Goal: Task Accomplishment & Management: Use online tool/utility

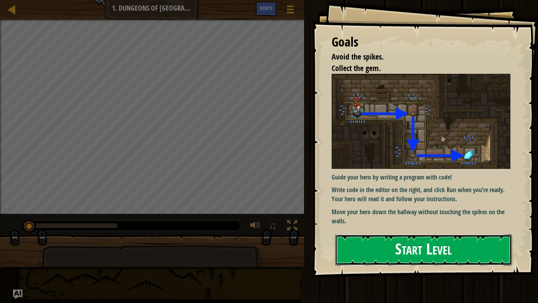
click at [402, 247] on button "Start Level" at bounding box center [423, 249] width 177 height 31
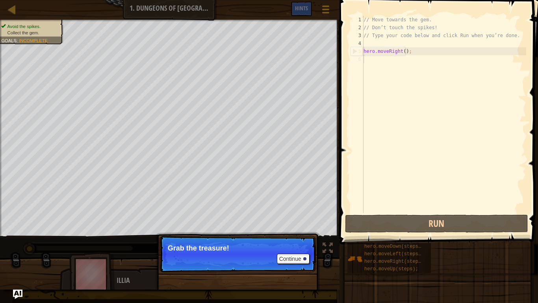
drag, startPoint x: 269, startPoint y: 254, endPoint x: 284, endPoint y: 239, distance: 20.6
click at [269, 254] on p "Continue Grab the treasure!" at bounding box center [238, 254] width 156 height 36
click at [298, 257] on button "Continue" at bounding box center [293, 258] width 33 height 10
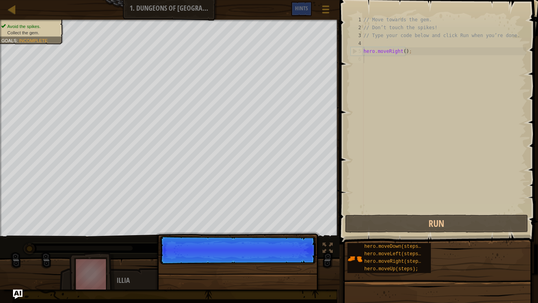
scroll to position [4, 0]
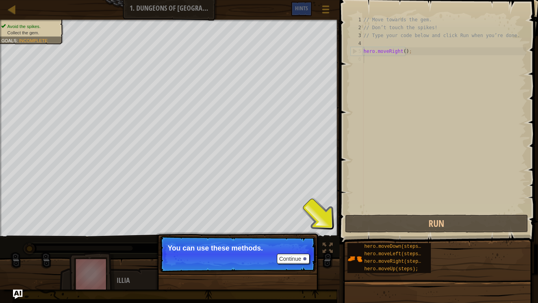
click at [377, 84] on div "// Move towards the gem. // Don’t touch the spikes! // Type your code below and…" at bounding box center [444, 122] width 164 height 213
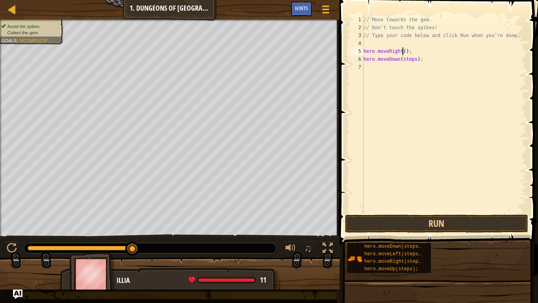
click at [402, 50] on div "// Move towards the gem. // Don’t touch the spikes! // Type your code below and…" at bounding box center [444, 122] width 164 height 213
click at [408, 60] on div "// Move towards the gem. // Don’t touch the spikes! // Type your code below and…" at bounding box center [444, 122] width 164 height 213
click at [415, 65] on div "// Move towards the gem. // Don’t touch the spikes! // Type your code below and…" at bounding box center [444, 122] width 164 height 213
type textarea "hero.moveRight(1);"
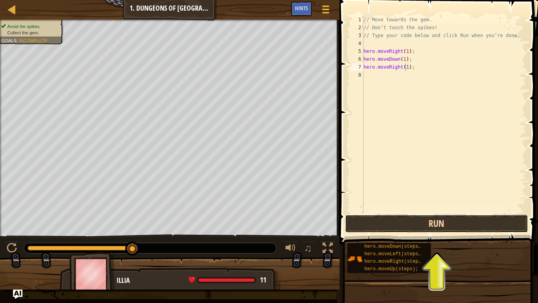
click at [465, 223] on button "Run" at bounding box center [437, 223] width 184 height 18
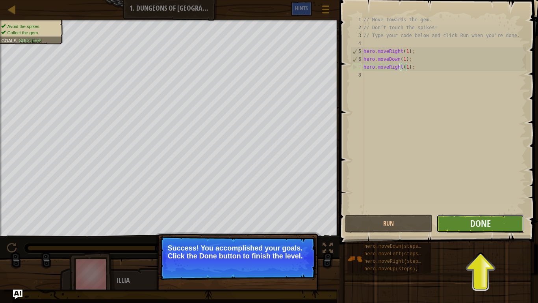
click at [465, 223] on button "Done" at bounding box center [481, 223] width 88 height 18
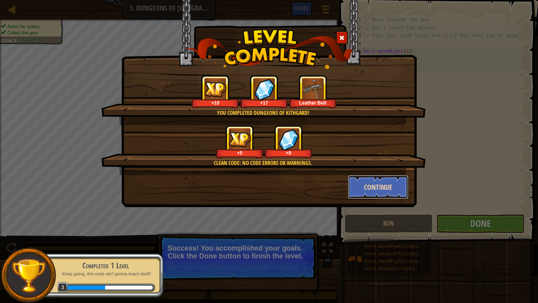
click at [375, 190] on button "Continue" at bounding box center [378, 187] width 61 height 24
